Goal: Transaction & Acquisition: Download file/media

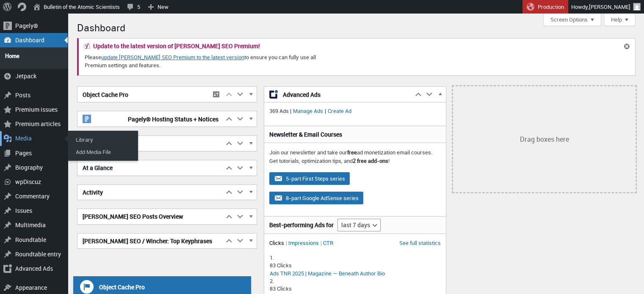
click at [24, 131] on div "Media" at bounding box center [34, 138] width 68 height 14
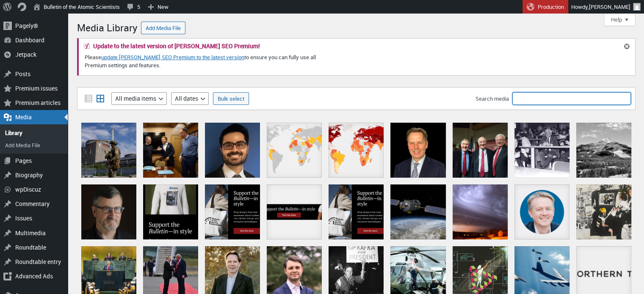
click at [538, 96] on input "Search media" at bounding box center [572, 98] width 119 height 13
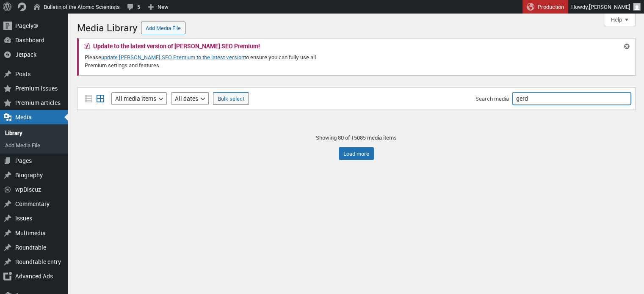
type input "gerd"
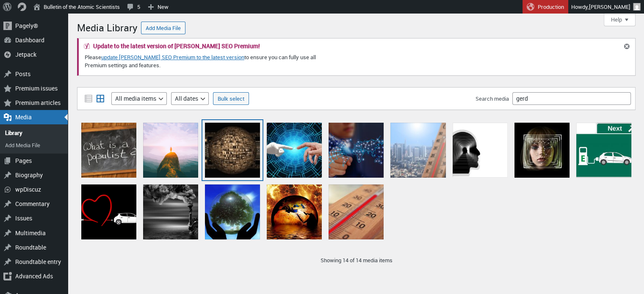
click at [234, 154] on div "globe and circuit board L" at bounding box center [232, 150] width 55 height 55
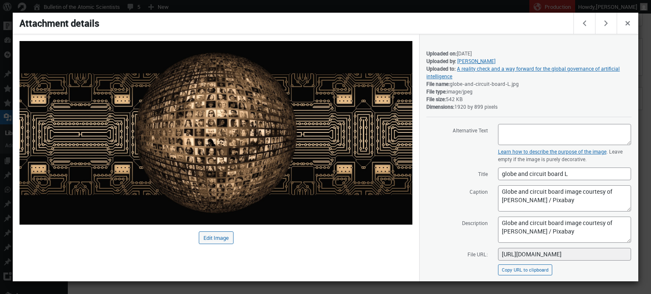
scroll to position [103, 0]
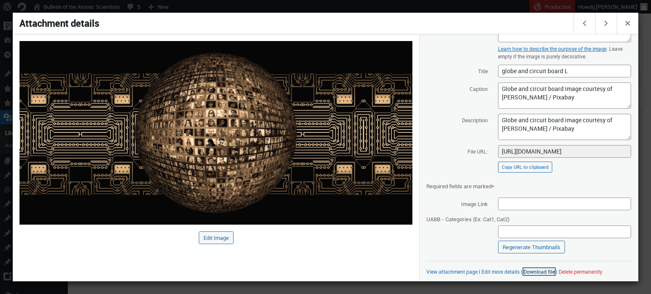
click at [547, 271] on link "Download file" at bounding box center [538, 272] width 31 height 7
